Goal: Book appointment/travel/reservation

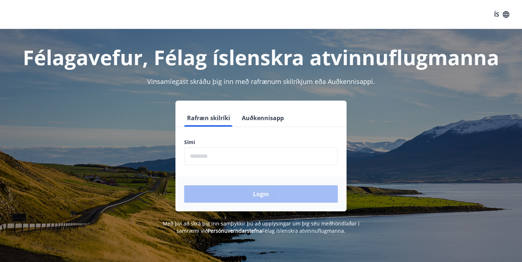
click at [246, 150] on input "phone" at bounding box center [261, 157] width 154 height 18
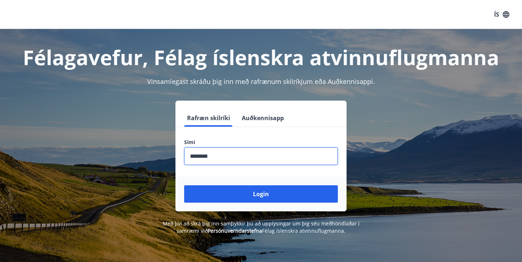
type input "********"
click at [261, 194] on button "Login" at bounding box center [261, 194] width 154 height 17
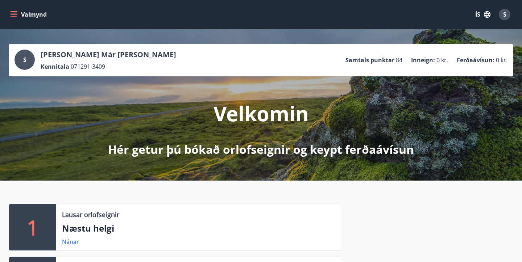
click at [12, 16] on icon "menu" at bounding box center [14, 16] width 7 height 1
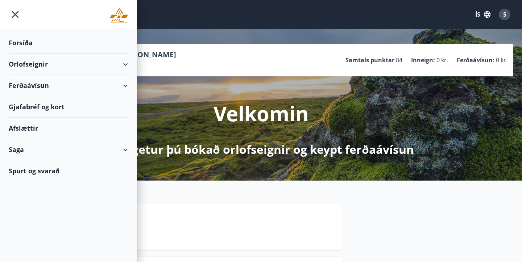
click at [124, 66] on div "Orlofseignir" at bounding box center [68, 64] width 119 height 21
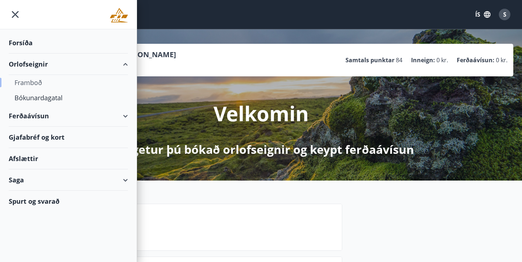
click at [39, 81] on div "Framboð" at bounding box center [69, 82] width 108 height 15
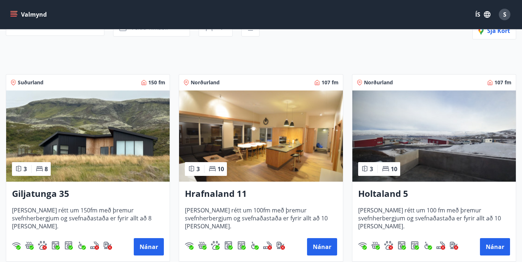
scroll to position [112, 0]
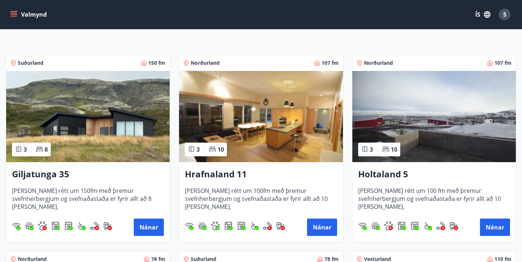
click at [110, 143] on img at bounding box center [87, 116] width 163 height 91
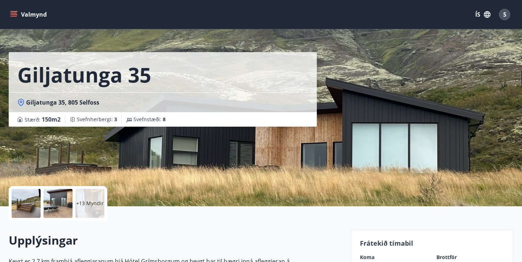
scroll to position [26, 0]
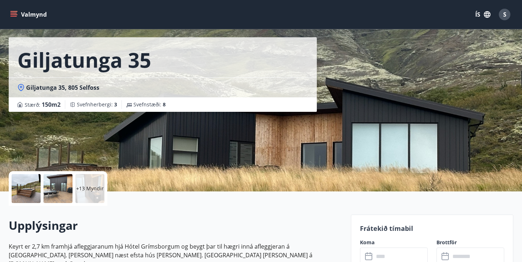
click at [99, 194] on div "+13 Myndir" at bounding box center [89, 188] width 29 height 29
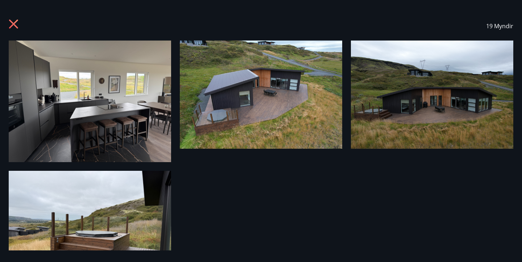
scroll to position [0, 0]
click at [15, 28] on icon at bounding box center [15, 25] width 12 height 12
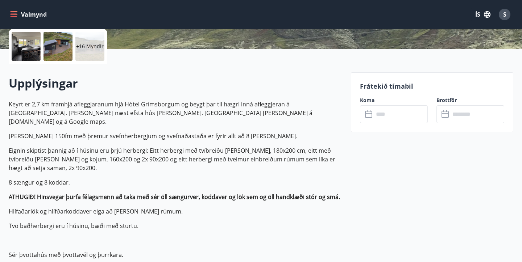
scroll to position [200, 0]
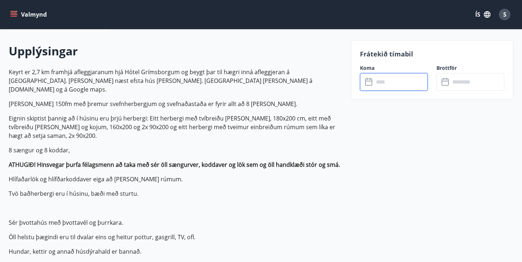
click at [407, 83] on input "text" at bounding box center [401, 82] width 54 height 18
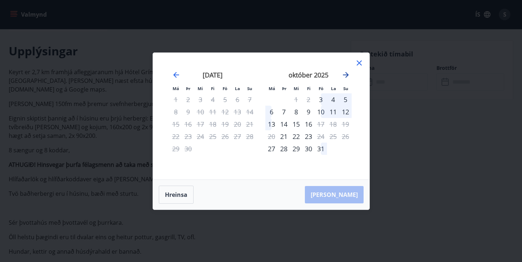
click at [347, 78] on icon "Move forward to switch to the next month." at bounding box center [345, 75] width 9 height 9
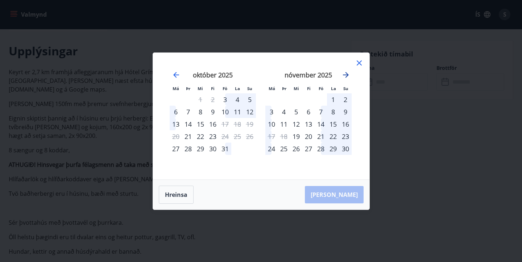
click at [347, 74] on icon "Move forward to switch to the next month." at bounding box center [346, 75] width 6 height 6
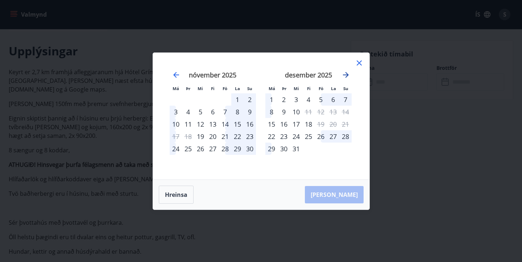
click at [347, 76] on icon "Move forward to switch to the next month." at bounding box center [346, 75] width 6 height 6
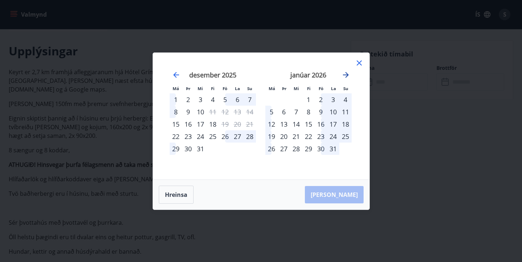
click at [347, 76] on icon "Move forward to switch to the next month." at bounding box center [346, 75] width 6 height 6
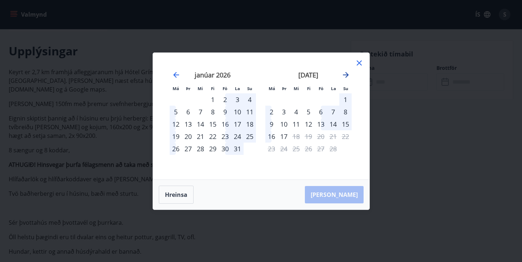
click at [346, 75] on icon "Move forward to switch to the next month." at bounding box center [346, 75] width 6 height 6
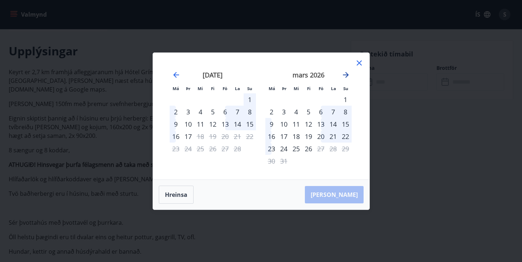
click at [346, 75] on icon "Move forward to switch to the next month." at bounding box center [346, 75] width 6 height 6
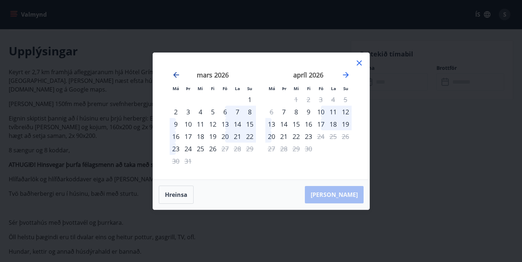
click at [174, 74] on icon "Move backward to switch to the previous month." at bounding box center [176, 75] width 6 height 6
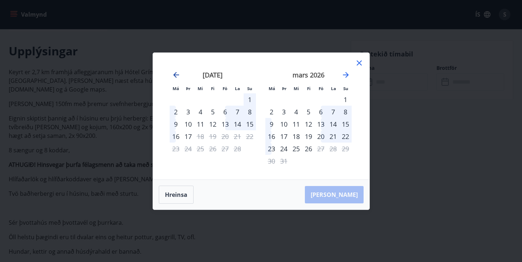
click at [174, 74] on icon "Move backward to switch to the previous month." at bounding box center [176, 75] width 6 height 6
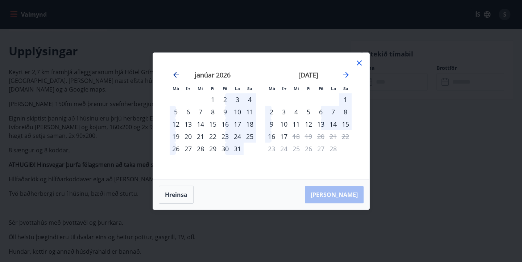
click at [174, 74] on icon "Move backward to switch to the previous month." at bounding box center [176, 75] width 6 height 6
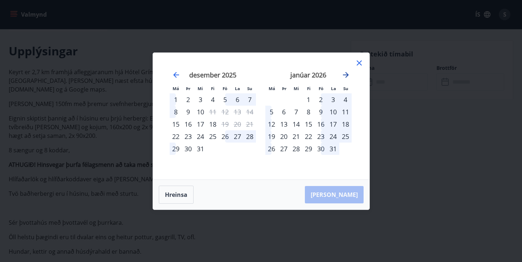
click at [346, 72] on icon "Move forward to switch to the next month." at bounding box center [345, 75] width 9 height 9
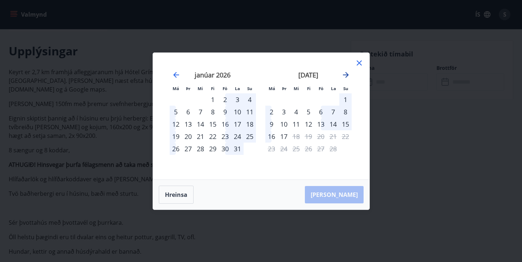
click at [346, 72] on icon "Move forward to switch to the next month." at bounding box center [345, 75] width 9 height 9
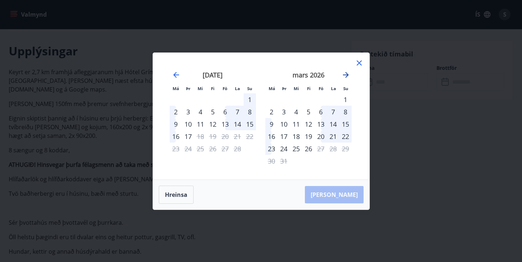
click at [346, 72] on icon "Move forward to switch to the next month." at bounding box center [345, 75] width 9 height 9
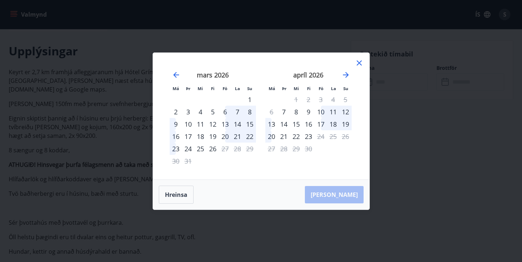
click at [225, 137] on div "20" at bounding box center [225, 137] width 12 height 12
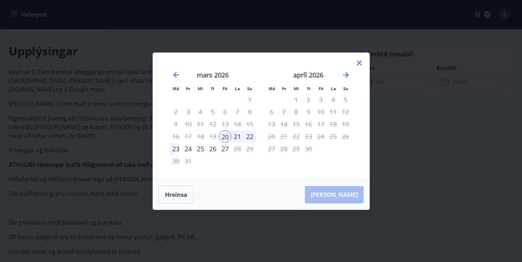
click at [177, 149] on div "23" at bounding box center [176, 149] width 12 height 12
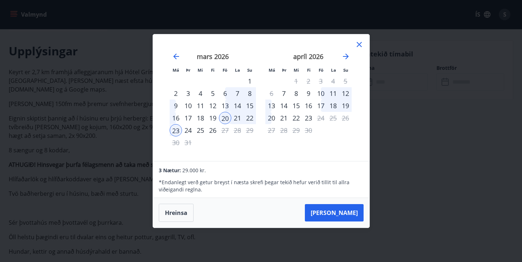
click at [202, 116] on div "18" at bounding box center [200, 118] width 12 height 12
click at [199, 127] on div "25" at bounding box center [200, 130] width 12 height 12
click at [226, 117] on div "20" at bounding box center [225, 118] width 12 height 12
click at [179, 130] on div "23" at bounding box center [176, 130] width 12 height 12
click at [187, 131] on div "24" at bounding box center [188, 130] width 12 height 12
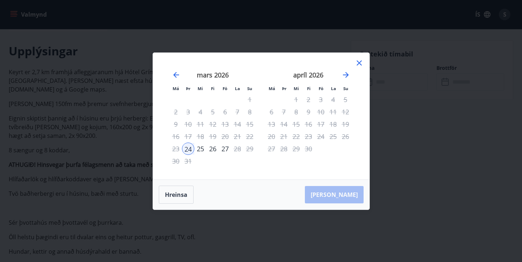
click at [358, 59] on icon at bounding box center [359, 63] width 9 height 9
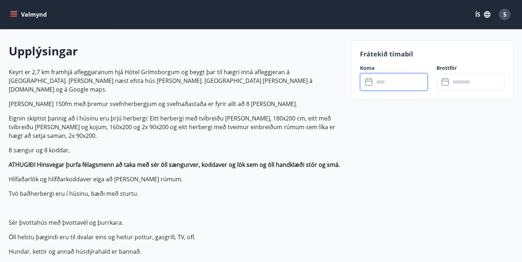
click at [382, 79] on input "text" at bounding box center [401, 82] width 54 height 18
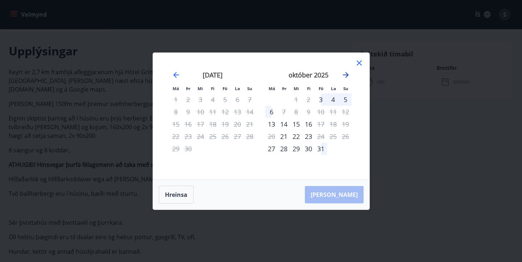
click at [346, 74] on icon "Move forward to switch to the next month." at bounding box center [345, 75] width 9 height 9
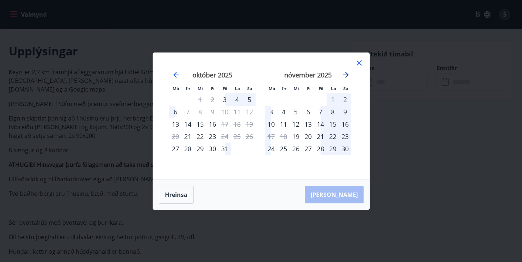
click at [346, 74] on icon "Move forward to switch to the next month." at bounding box center [345, 75] width 9 height 9
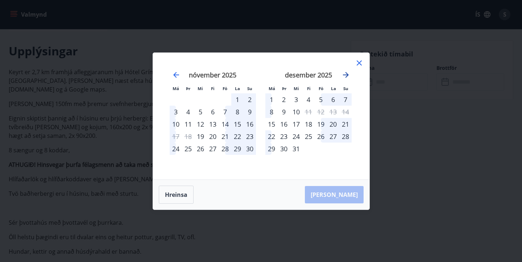
click at [346, 74] on icon "Move forward to switch to the next month." at bounding box center [345, 75] width 9 height 9
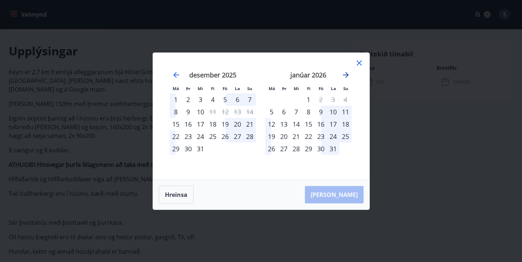
click at [346, 74] on icon "Move forward to switch to the next month." at bounding box center [345, 75] width 9 height 9
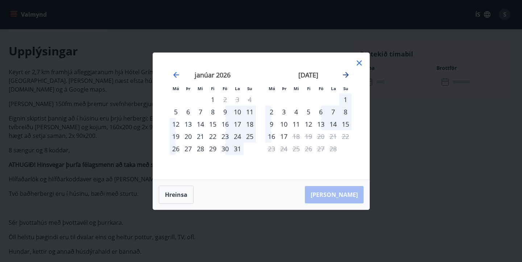
click at [346, 74] on icon "Move forward to switch to the next month." at bounding box center [345, 75] width 9 height 9
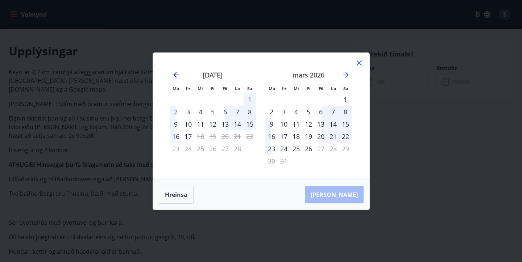
click at [176, 72] on icon "Move backward to switch to the previous month." at bounding box center [176, 75] width 9 height 9
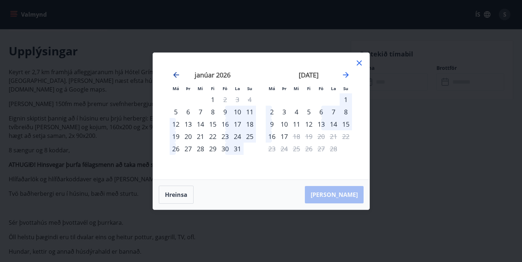
click at [176, 72] on icon "Move backward to switch to the previous month." at bounding box center [176, 75] width 9 height 9
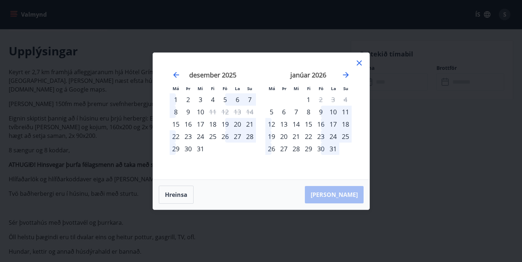
click at [227, 138] on div "26" at bounding box center [225, 137] width 12 height 12
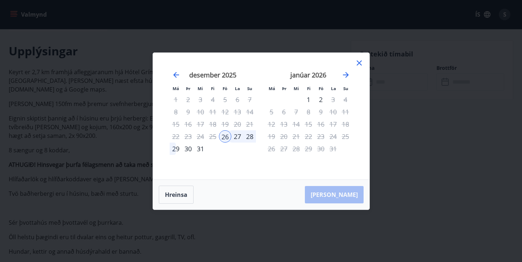
click at [187, 150] on div "30" at bounding box center [188, 149] width 12 height 12
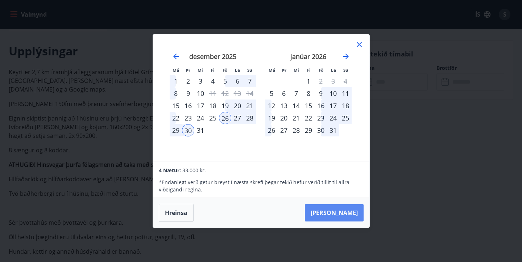
click at [340, 208] on button "Taka Frá" at bounding box center [334, 212] width 59 height 17
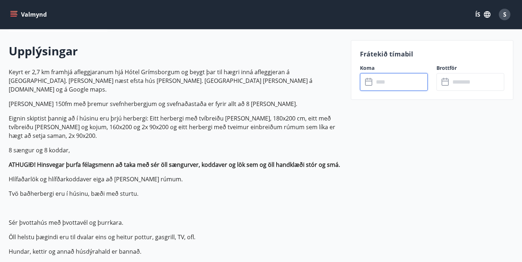
type input "******"
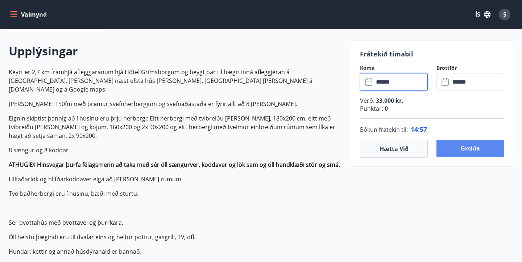
click at [467, 147] on button "Greiða" at bounding box center [470, 148] width 68 height 17
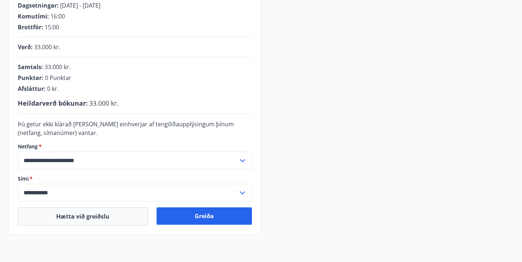
scroll to position [155, 0]
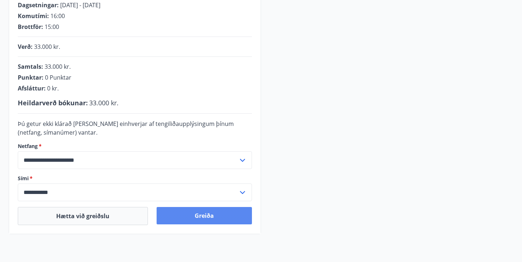
click at [235, 209] on button "Greiða" at bounding box center [204, 215] width 95 height 17
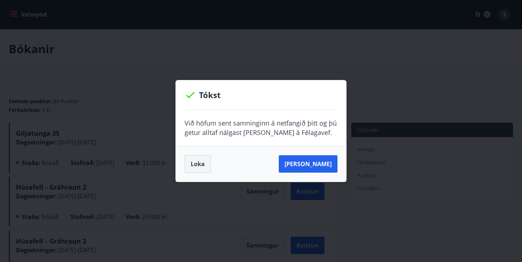
click at [206, 168] on button "Loka" at bounding box center [198, 164] width 26 height 18
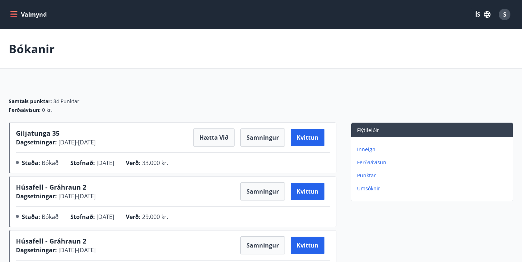
click at [23, 16] on button "Valmynd" at bounding box center [29, 14] width 41 height 13
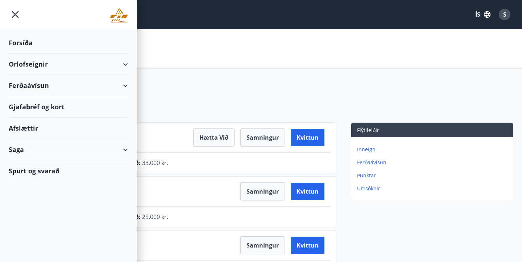
click at [33, 61] on div "Orlofseignir" at bounding box center [68, 64] width 119 height 21
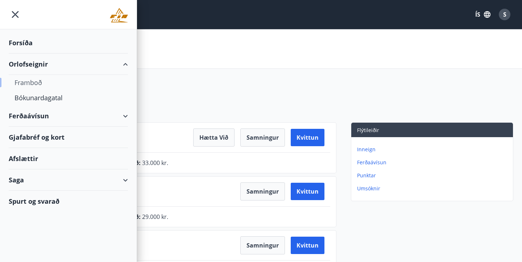
click at [39, 82] on div "Framboð" at bounding box center [69, 82] width 108 height 15
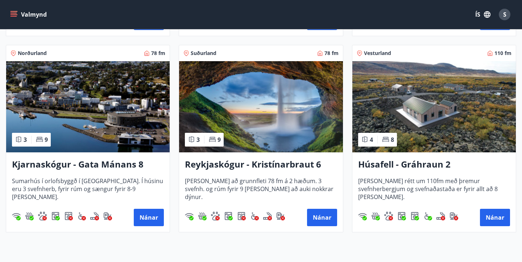
scroll to position [316, 0]
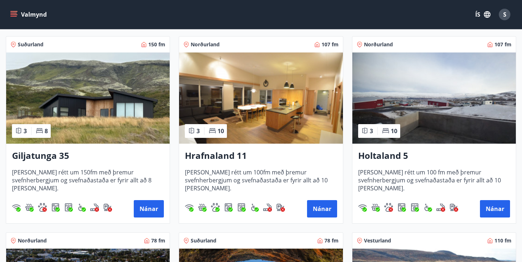
click at [63, 109] on img at bounding box center [87, 98] width 163 height 91
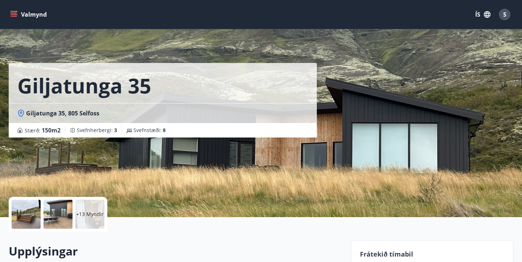
scroll to position [23, 0]
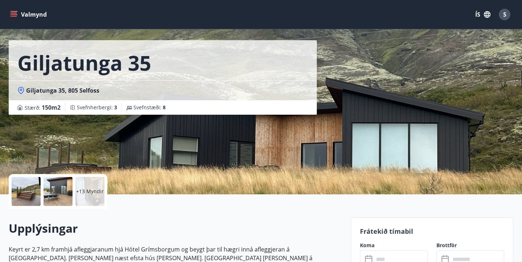
click at [87, 192] on p "+13 Myndir" at bounding box center [90, 191] width 28 height 7
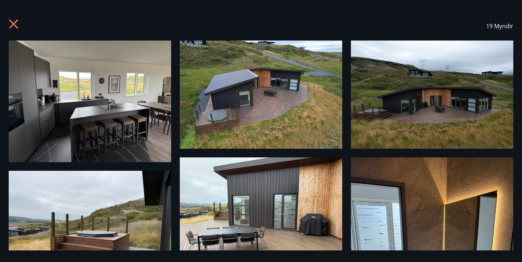
click at [145, 105] on img at bounding box center [90, 102] width 162 height 122
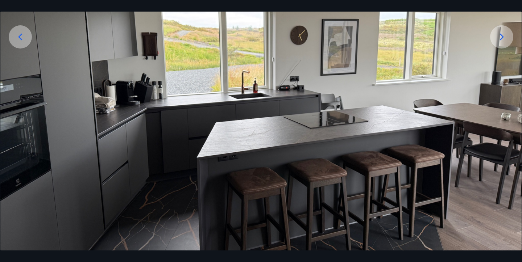
scroll to position [136, 0]
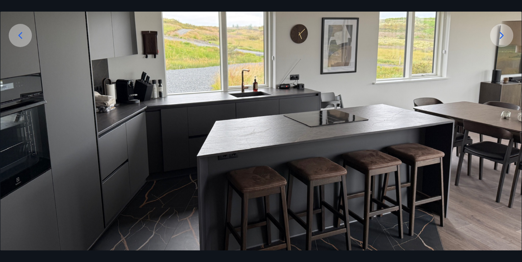
click at [496, 32] on icon at bounding box center [502, 36] width 12 height 12
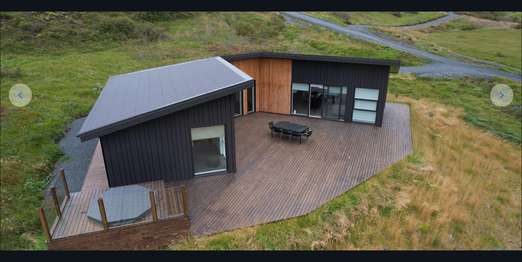
scroll to position [76, 0]
click at [506, 95] on icon at bounding box center [502, 96] width 12 height 12
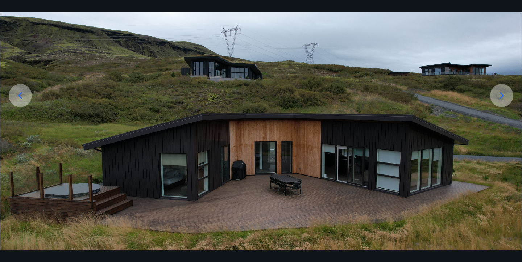
click at [506, 95] on icon at bounding box center [502, 96] width 12 height 12
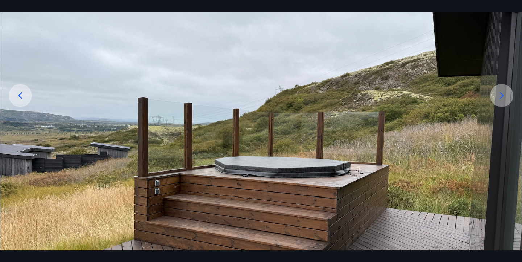
click at [506, 95] on icon at bounding box center [502, 96] width 12 height 12
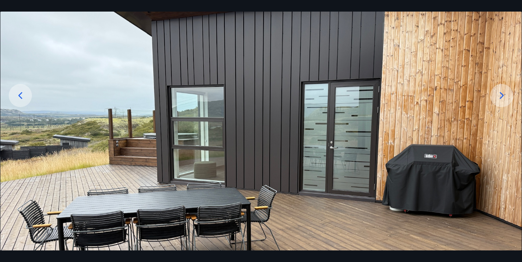
click at [506, 95] on icon at bounding box center [502, 96] width 12 height 12
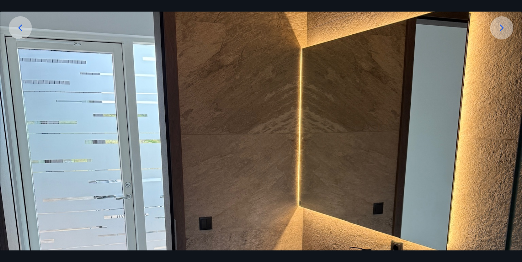
scroll to position [133, 0]
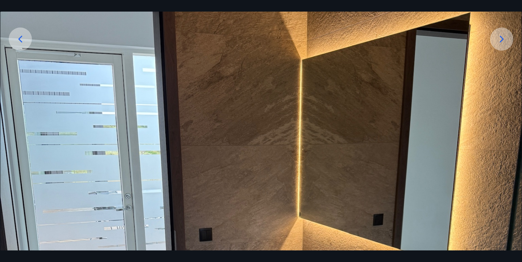
click at [506, 36] on icon at bounding box center [502, 39] width 12 height 12
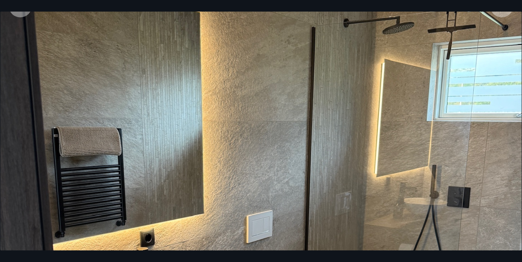
scroll to position [142, 0]
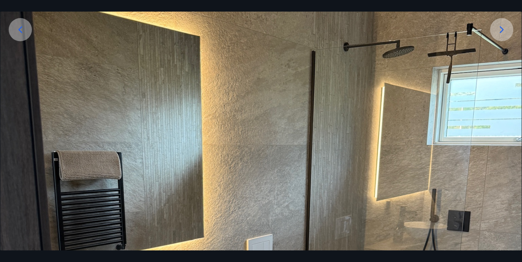
click at [503, 24] on icon at bounding box center [502, 30] width 12 height 12
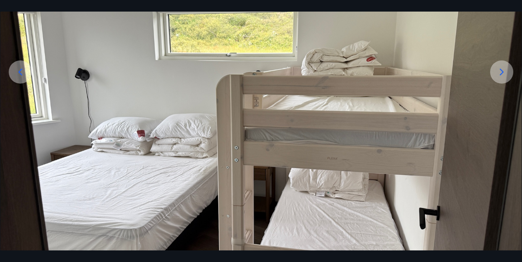
scroll to position [87, 0]
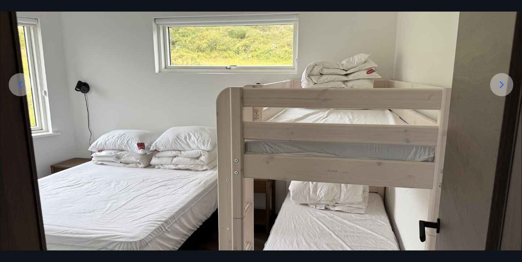
click at [501, 86] on icon at bounding box center [502, 85] width 12 height 12
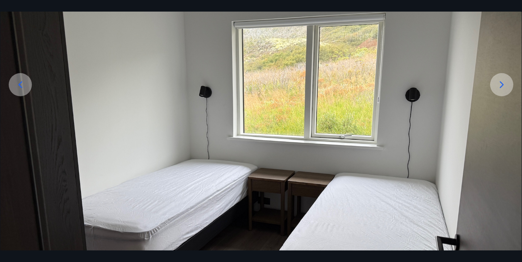
click at [501, 86] on icon at bounding box center [502, 85] width 12 height 12
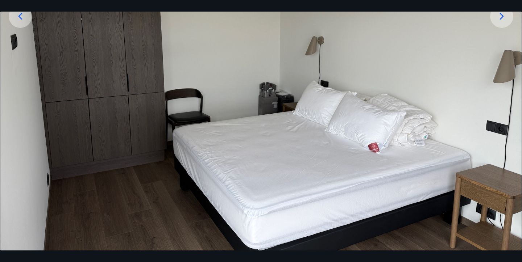
scroll to position [124, 0]
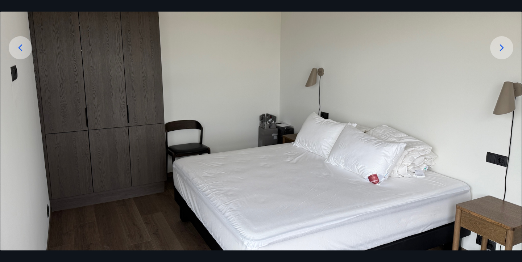
click at [503, 49] on icon at bounding box center [502, 48] width 12 height 12
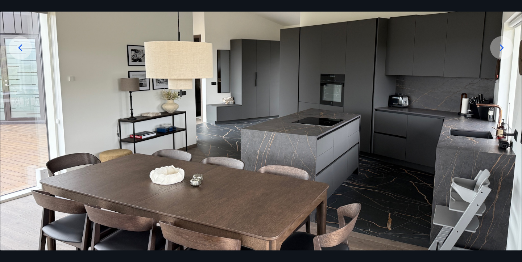
click at [503, 49] on icon at bounding box center [502, 48] width 12 height 12
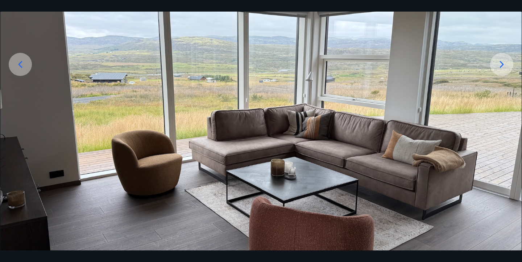
scroll to position [107, 0]
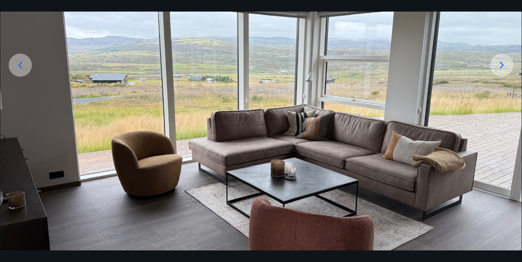
click at [504, 66] on icon at bounding box center [502, 65] width 12 height 12
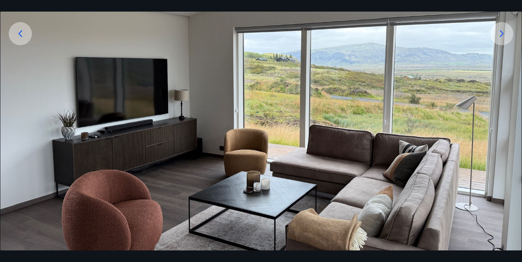
scroll to position [138, 0]
click at [504, 30] on icon at bounding box center [502, 34] width 12 height 12
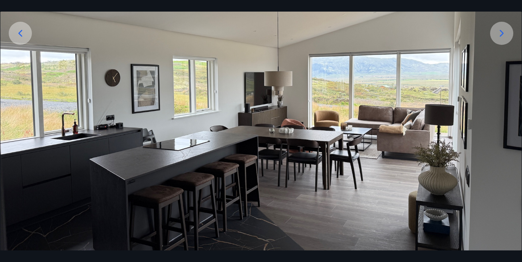
click at [504, 30] on icon at bounding box center [502, 34] width 12 height 12
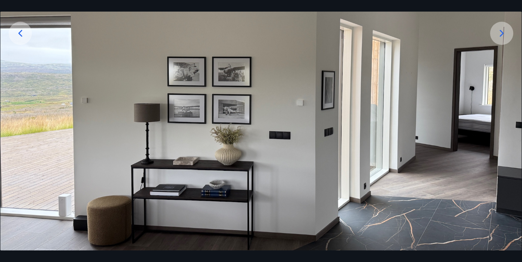
click at [504, 30] on icon at bounding box center [502, 34] width 12 height 12
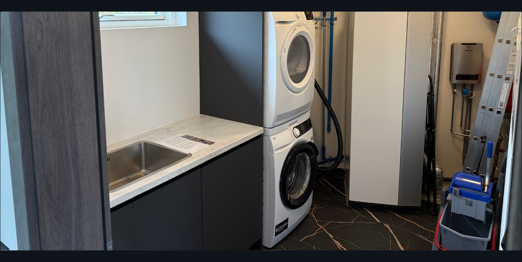
scroll to position [181, 0]
